Goal: Contribute content

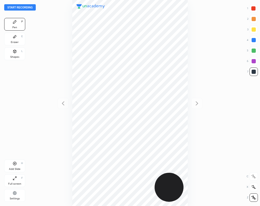
scroll to position [206, 176]
click at [27, 8] on button "Start recording" at bounding box center [20, 7] width 32 height 6
click at [255, 7] on div at bounding box center [254, 8] width 4 height 4
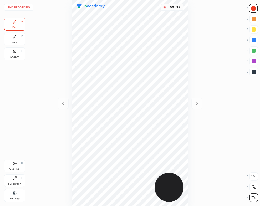
click at [18, 40] on div "Eraser E" at bounding box center [14, 39] width 21 height 13
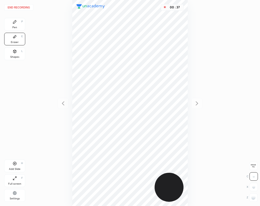
click at [13, 26] on div "Pen" at bounding box center [14, 27] width 5 height 3
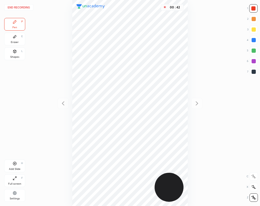
click at [19, 39] on div "Eraser E" at bounding box center [14, 39] width 21 height 13
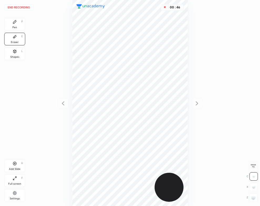
click at [12, 23] on div "Pen P" at bounding box center [14, 24] width 21 height 13
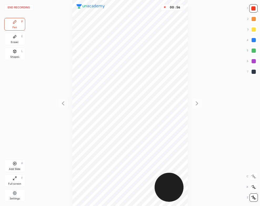
click at [253, 40] on div at bounding box center [254, 40] width 4 height 4
click at [20, 165] on div "Add Slide H" at bounding box center [14, 165] width 21 height 13
click at [60, 104] on icon at bounding box center [63, 103] width 6 height 6
click at [20, 55] on div "Shapes L" at bounding box center [14, 53] width 21 height 13
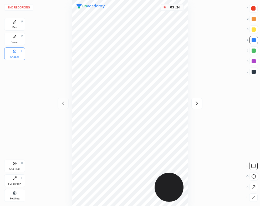
click at [198, 102] on icon at bounding box center [197, 103] width 6 height 6
click at [12, 23] on div "Pen P" at bounding box center [14, 24] width 21 height 13
click at [21, 165] on div "Add Slide H" at bounding box center [14, 165] width 21 height 13
click at [62, 104] on icon at bounding box center [63, 103] width 6 height 6
click at [16, 51] on icon at bounding box center [15, 51] width 4 height 4
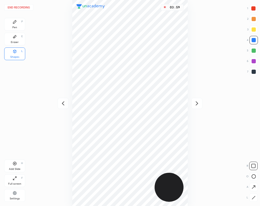
click at [199, 105] on icon at bounding box center [197, 103] width 6 height 6
click at [12, 23] on div "Pen P" at bounding box center [14, 24] width 21 height 13
click at [21, 51] on div "Shapes L" at bounding box center [14, 53] width 21 height 13
click at [18, 27] on div "Pen P" at bounding box center [14, 24] width 21 height 13
click at [18, 52] on div "Shapes L" at bounding box center [14, 53] width 21 height 13
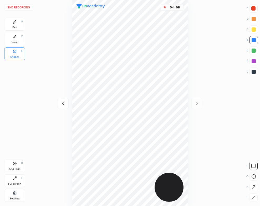
click at [27, 7] on button "End recording" at bounding box center [18, 7] width 29 height 6
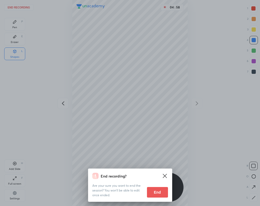
click at [151, 188] on button "End" at bounding box center [157, 192] width 21 height 11
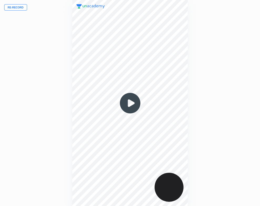
click at [129, 101] on img at bounding box center [130, 102] width 25 height 25
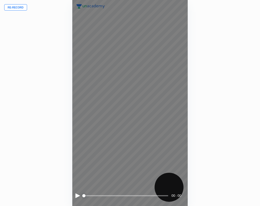
click at [78, 194] on div at bounding box center [78, 195] width 5 height 5
